Goal: Find specific page/section: Find specific page/section

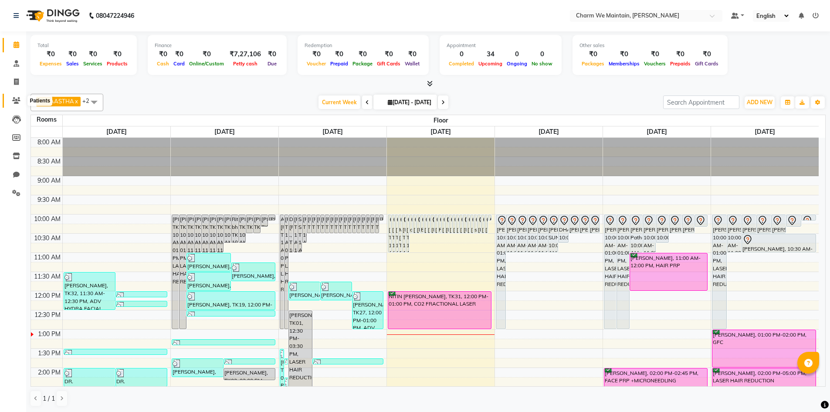
click at [17, 99] on icon at bounding box center [16, 100] width 8 height 7
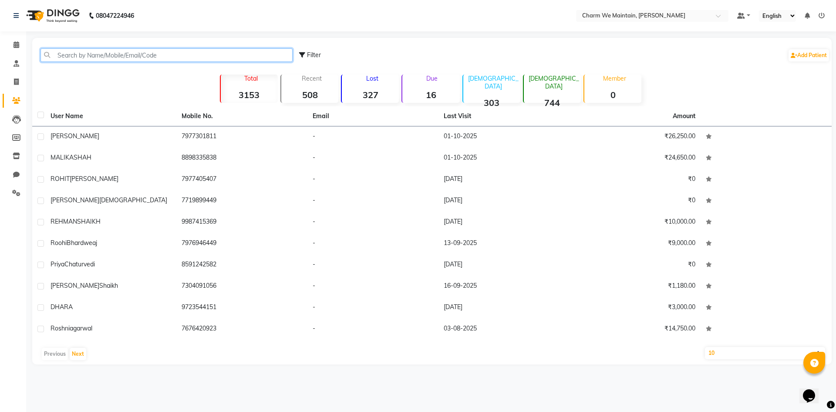
click at [96, 54] on input "text" at bounding box center [167, 55] width 252 height 14
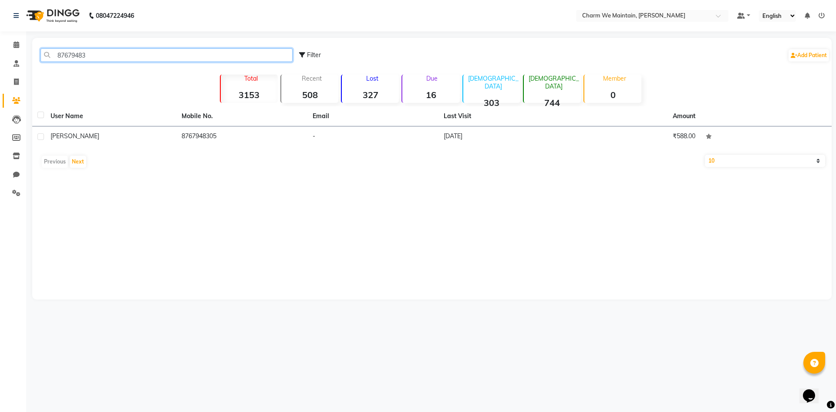
type input "87679483"
